Goal: Task Accomplishment & Management: Use online tool/utility

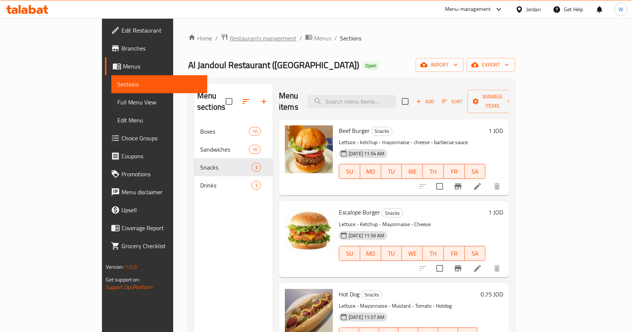
click at [230, 38] on span "Restaurants management" at bounding box center [263, 38] width 67 height 9
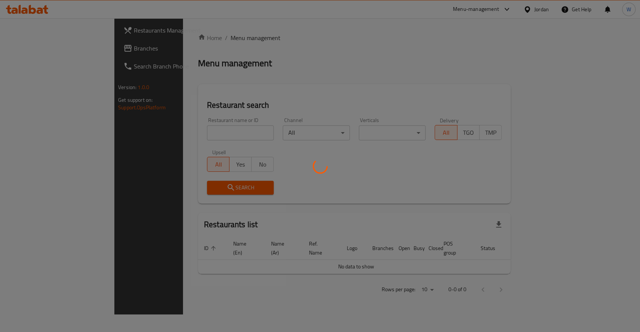
click at [194, 138] on div at bounding box center [320, 166] width 640 height 332
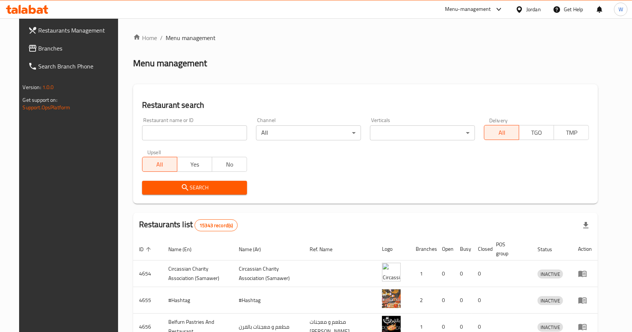
click at [187, 131] on input "search" at bounding box center [194, 133] width 105 height 15
type input "[PERSON_NAME]"
click button "Search" at bounding box center [194, 188] width 105 height 14
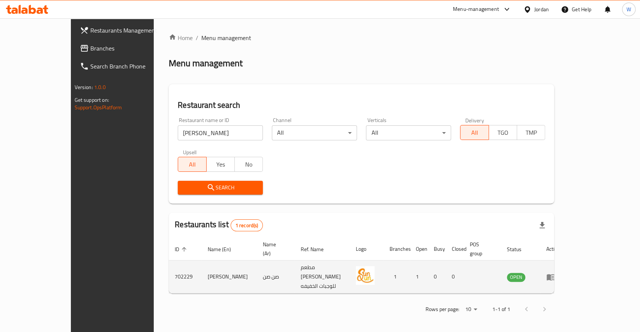
click at [202, 262] on td "[PERSON_NAME]" at bounding box center [229, 277] width 55 height 33
copy td "[PERSON_NAME]"
click at [553, 276] on icon "enhanced table" at bounding box center [552, 277] width 3 height 3
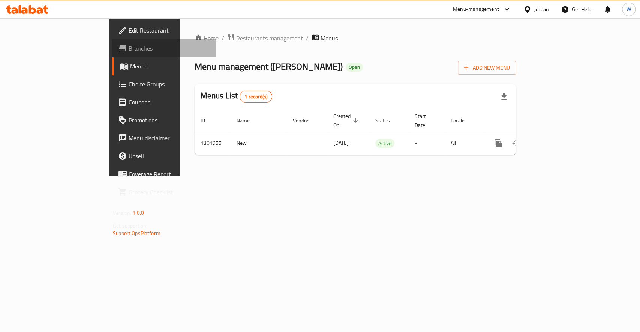
click at [129, 50] on span "Branches" at bounding box center [169, 48] width 81 height 9
